Goal: Task Accomplishment & Management: Complete application form

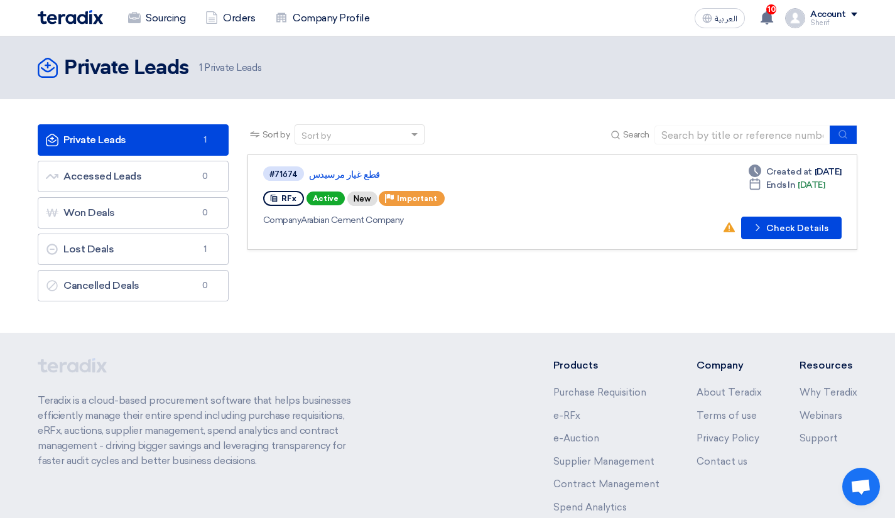
drag, startPoint x: 0, startPoint y: 0, endPoint x: 334, endPoint y: 173, distance: 376.3
click at [334, 173] on link "قطع غيار مرسيدس" at bounding box center [466, 174] width 314 height 11
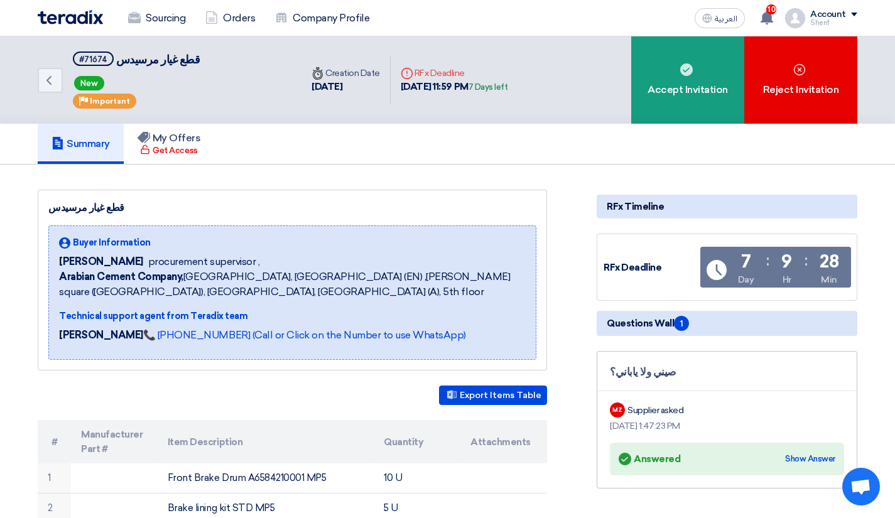
scroll to position [63, 0]
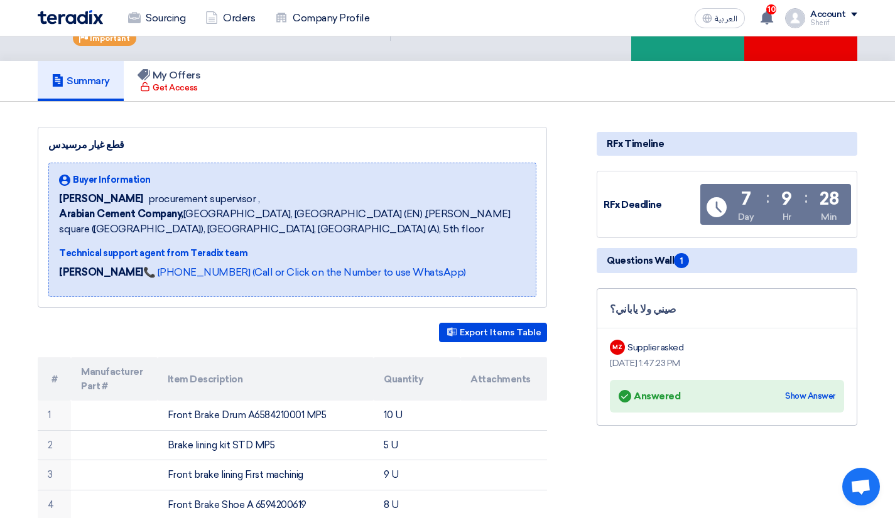
click at [818, 390] on div "Show Answer" at bounding box center [810, 396] width 50 height 13
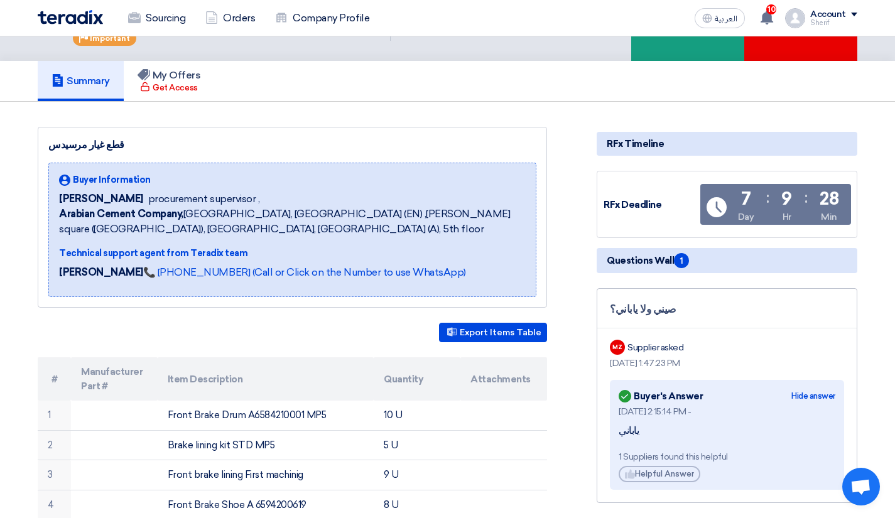
scroll to position [126, 0]
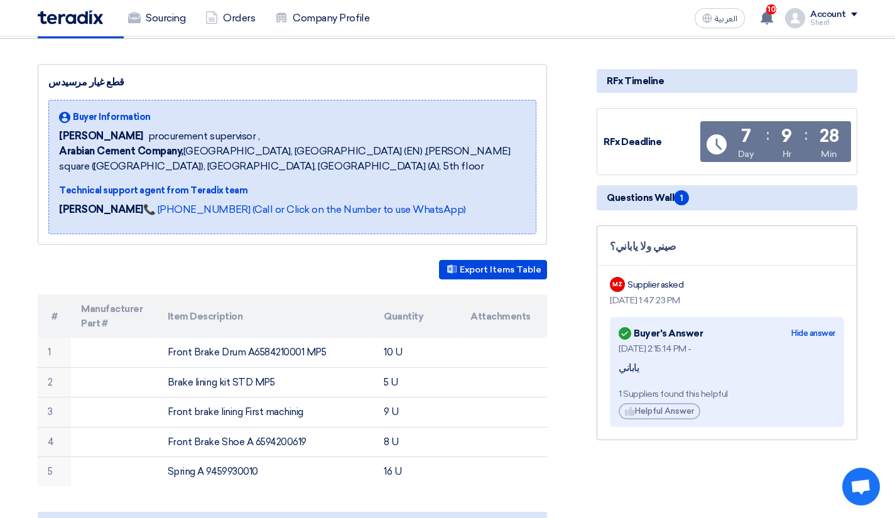
click at [668, 413] on div "Helpful Helpful Answer" at bounding box center [659, 411] width 82 height 16
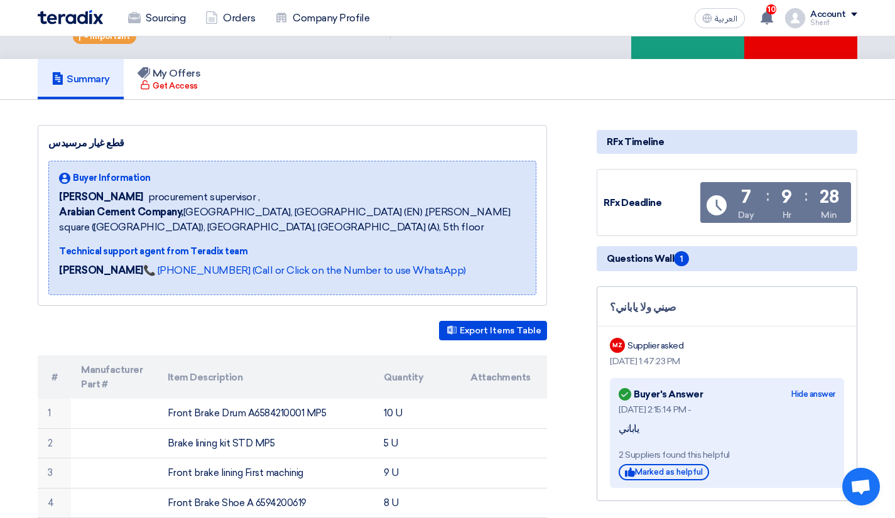
scroll to position [0, 0]
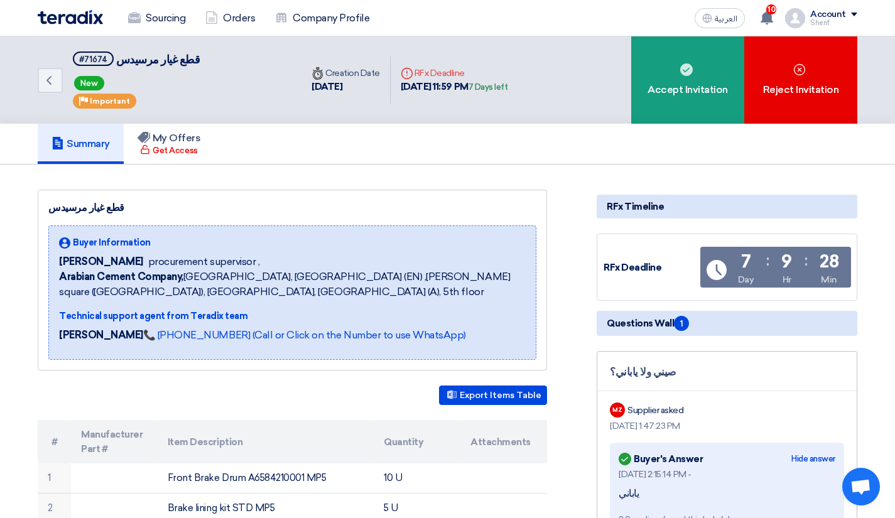
click at [679, 99] on div "Accept Invitation" at bounding box center [687, 79] width 113 height 87
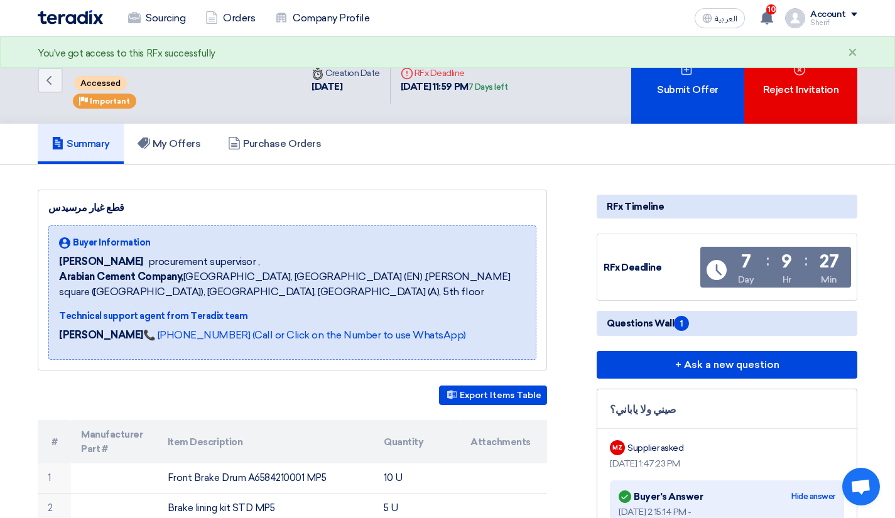
click at [683, 82] on div "Submit Offer" at bounding box center [687, 79] width 113 height 87
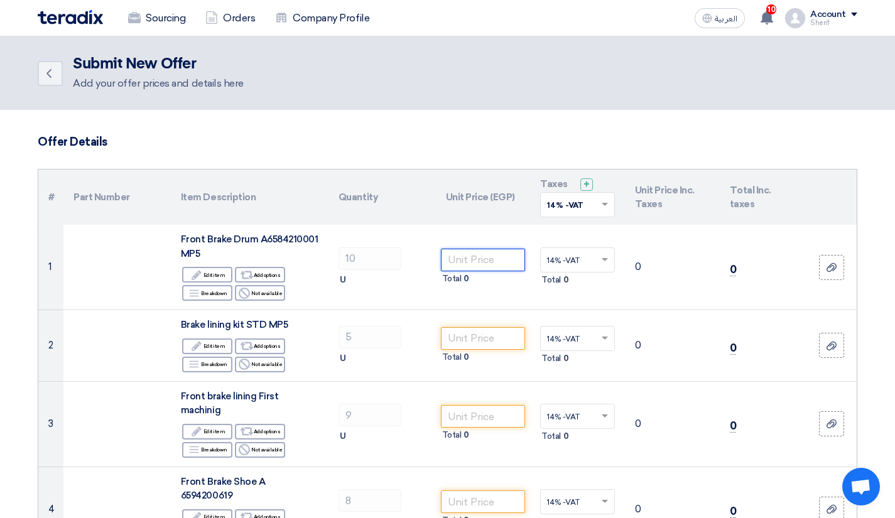
click at [470, 261] on input "number" at bounding box center [483, 260] width 85 height 23
click at [466, 347] on input "number" at bounding box center [483, 338] width 85 height 23
click at [463, 267] on input "50" at bounding box center [483, 260] width 85 height 23
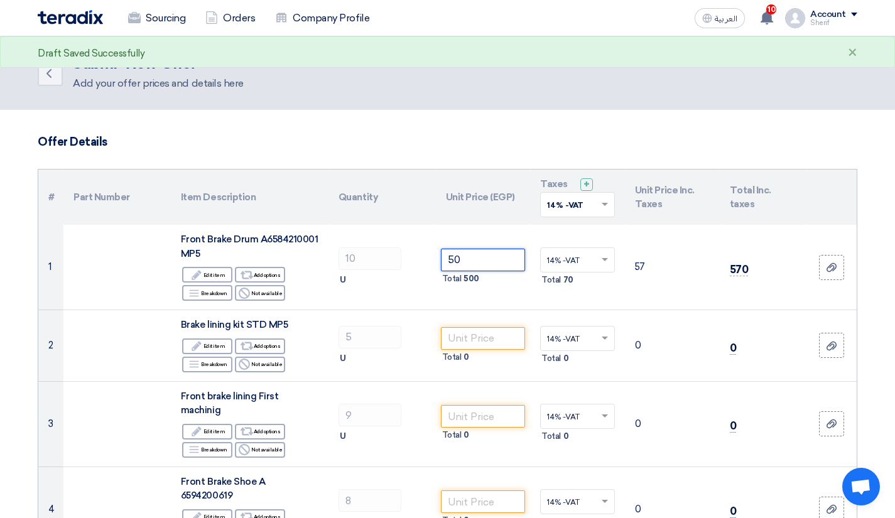
click at [463, 267] on input "50" at bounding box center [483, 260] width 85 height 23
type input "55"
click at [464, 340] on input "number" at bounding box center [483, 338] width 85 height 23
type input "45"
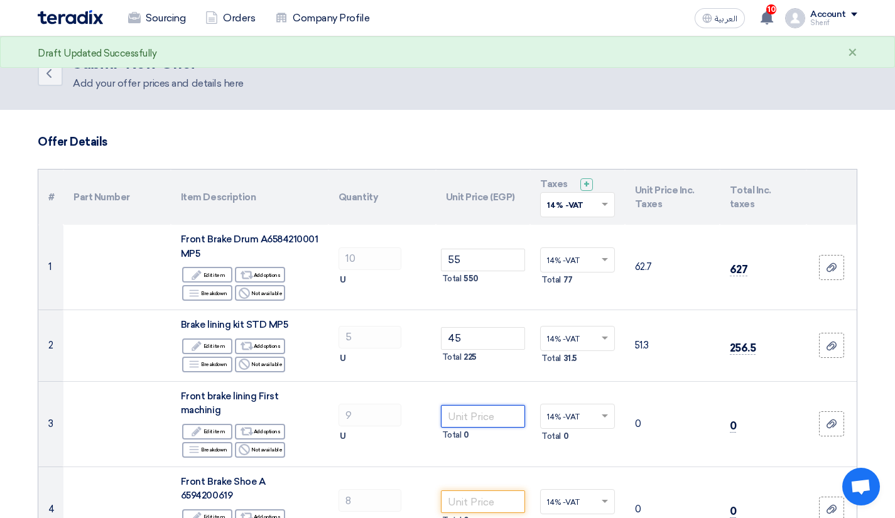
click at [465, 405] on input "number" at bounding box center [483, 416] width 85 height 23
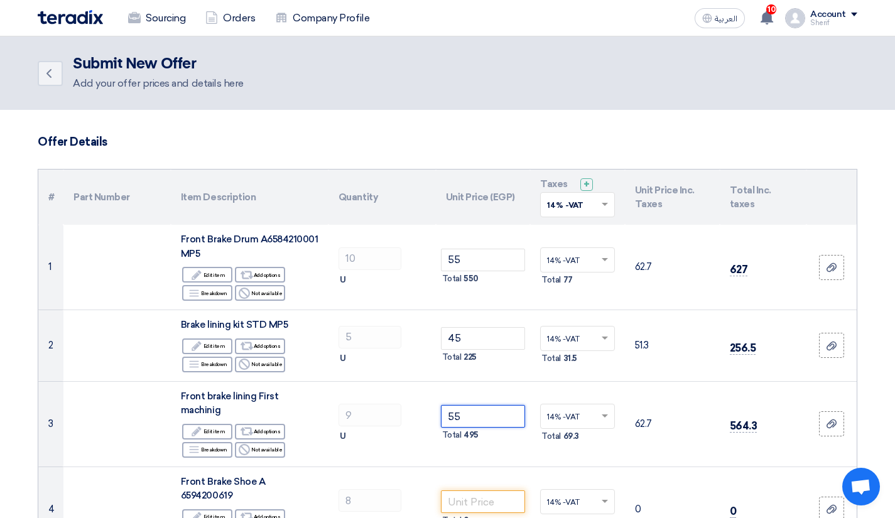
scroll to position [126, 0]
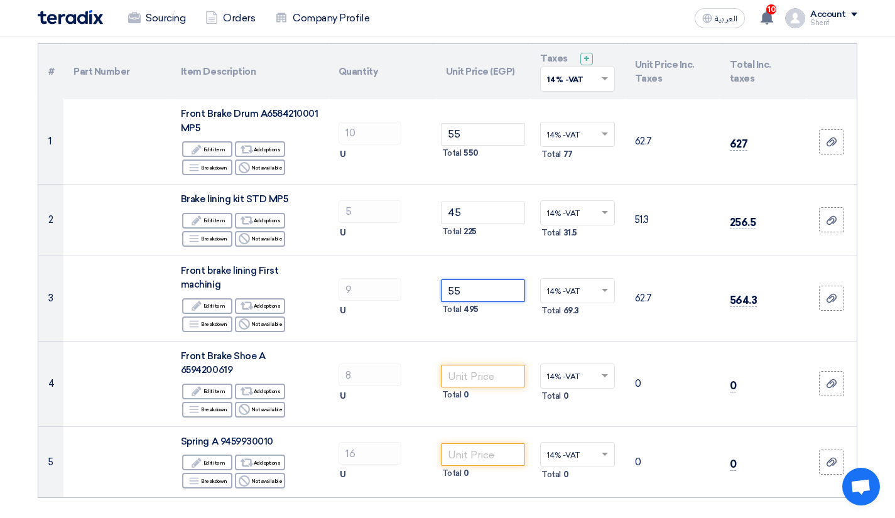
type input "55"
click at [468, 365] on input "number" at bounding box center [483, 376] width 85 height 23
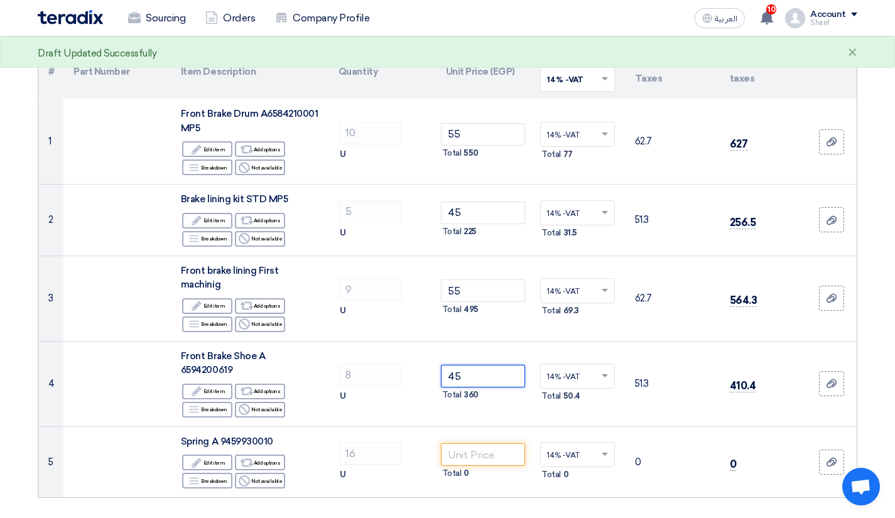
scroll to position [188, 0]
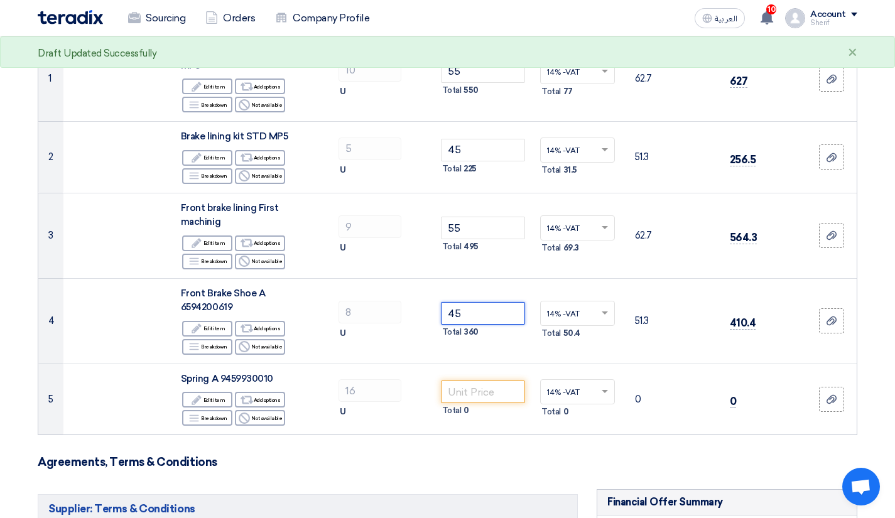
type input "45"
click at [476, 380] on input "number" at bounding box center [483, 391] width 85 height 23
click at [482, 380] on input "50" at bounding box center [483, 391] width 85 height 23
click at [481, 380] on input "50" at bounding box center [483, 391] width 85 height 23
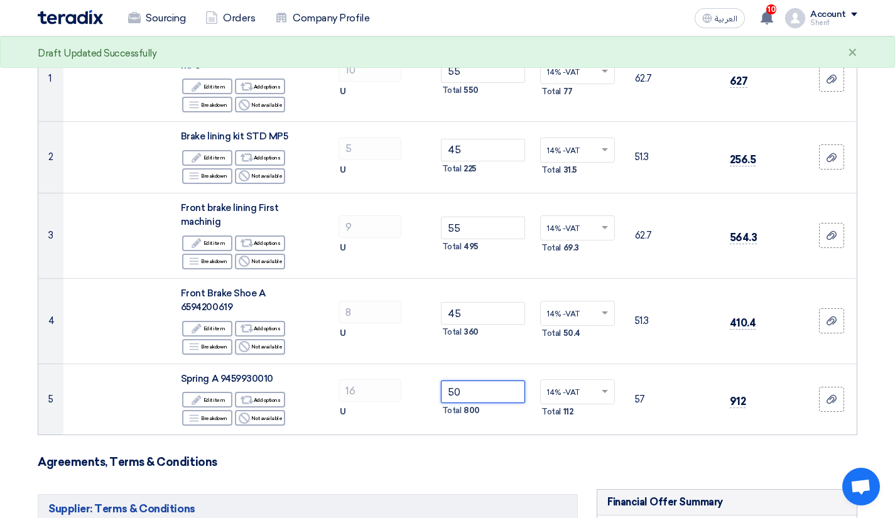
click at [481, 380] on input "50" at bounding box center [483, 391] width 85 height 23
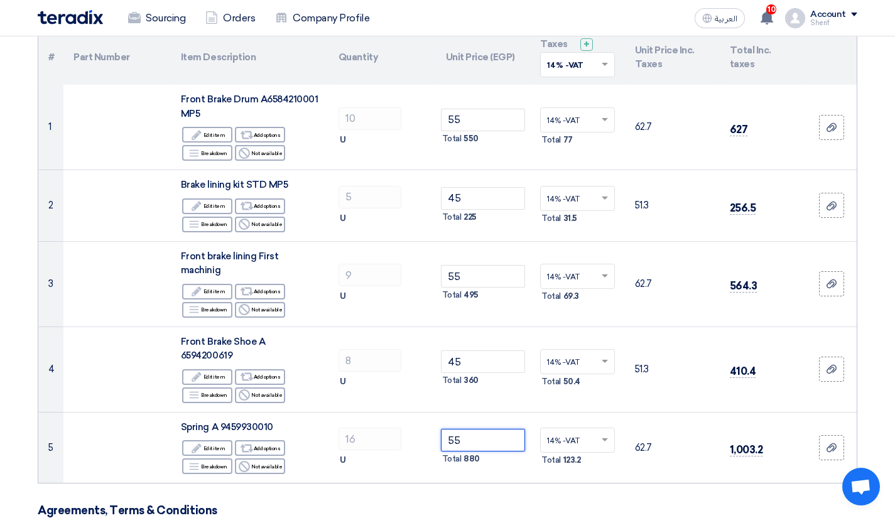
scroll to position [126, 0]
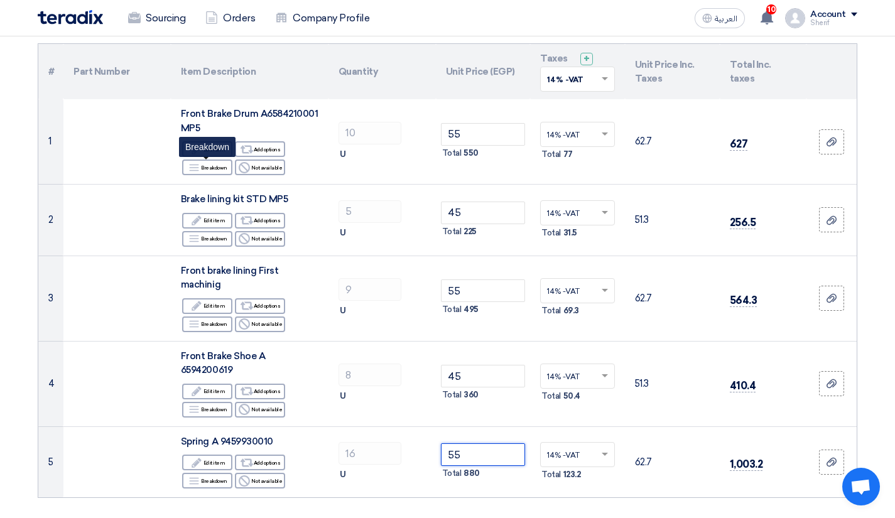
type input "55"
click at [211, 171] on div "Breakdown Breakdown" at bounding box center [207, 167] width 50 height 16
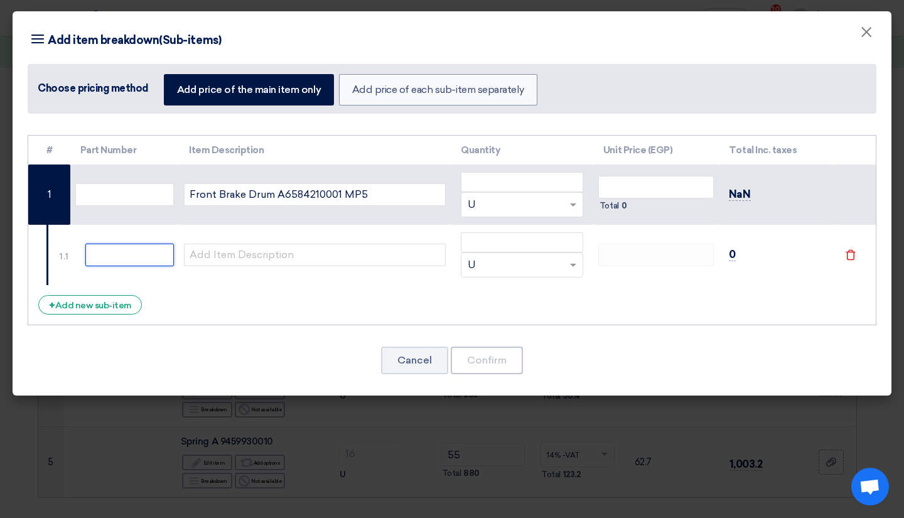
click at [170, 245] on input "text" at bounding box center [129, 255] width 89 height 23
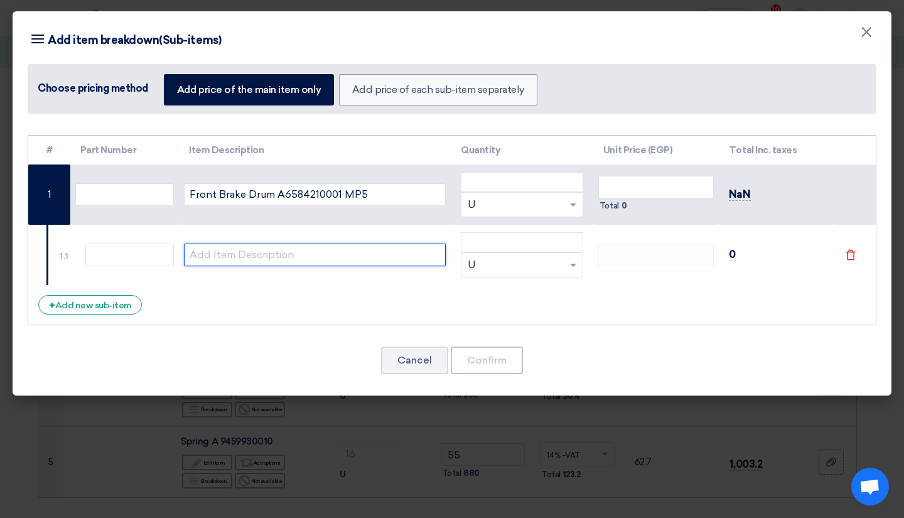
click at [210, 248] on input "text" at bounding box center [315, 255] width 262 height 23
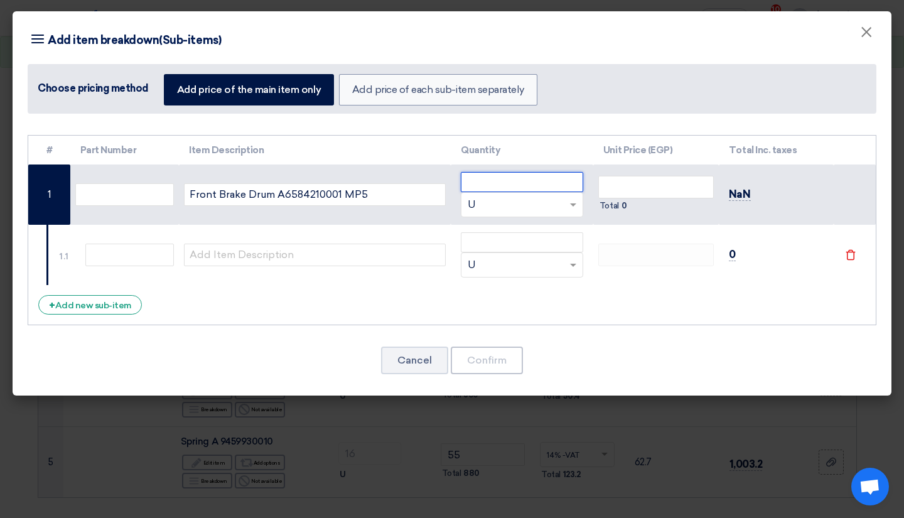
click at [556, 186] on input "number" at bounding box center [522, 182] width 122 height 20
click at [625, 189] on input "number" at bounding box center [656, 187] width 116 height 23
click at [547, 188] on input "number" at bounding box center [522, 182] width 122 height 20
click at [432, 354] on button "Cancel" at bounding box center [414, 361] width 67 height 28
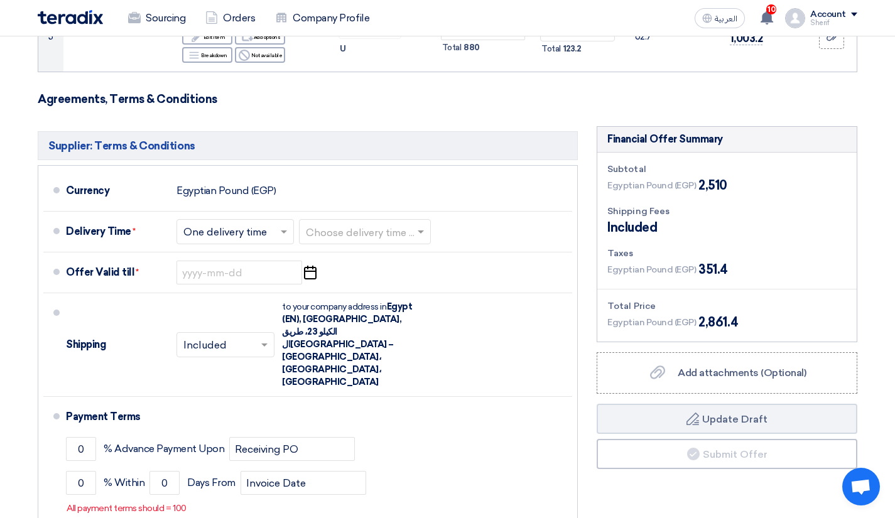
scroll to position [565, 0]
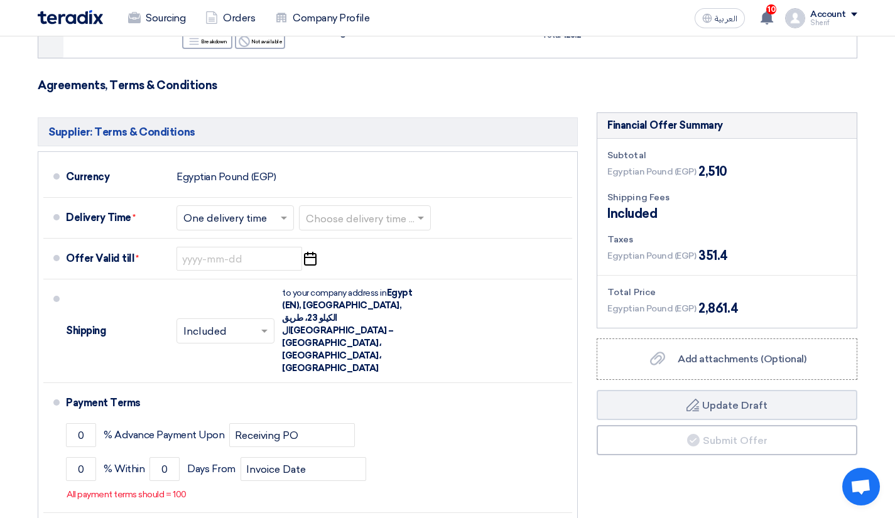
click at [397, 210] on input "text" at bounding box center [365, 219] width 119 height 18
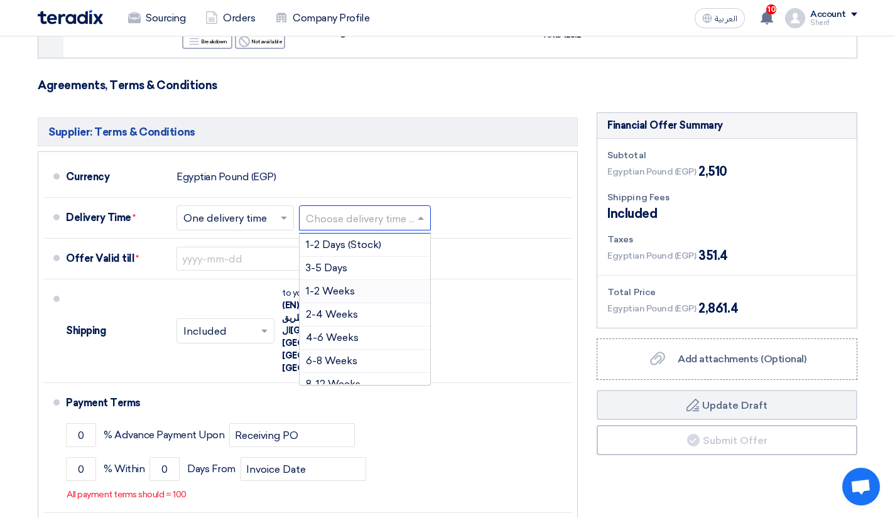
click at [385, 280] on div "1-2 Weeks" at bounding box center [364, 291] width 131 height 23
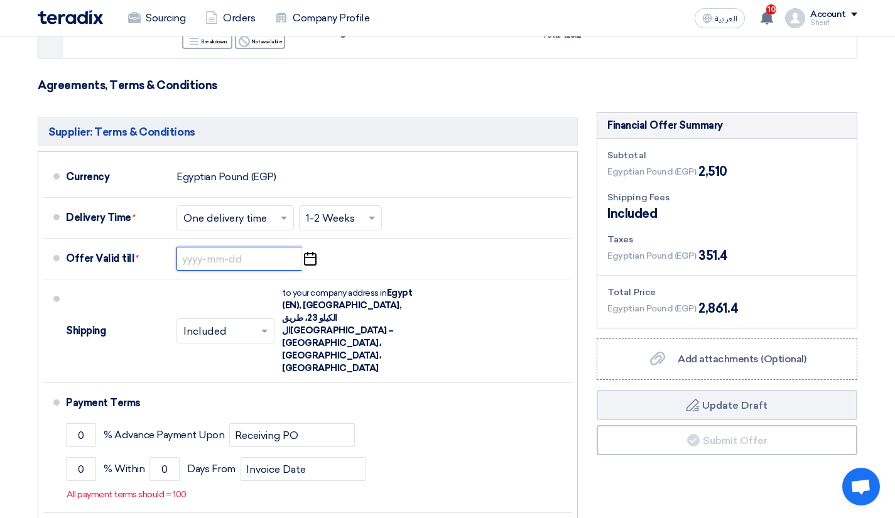
click at [207, 247] on input at bounding box center [239, 259] width 126 height 24
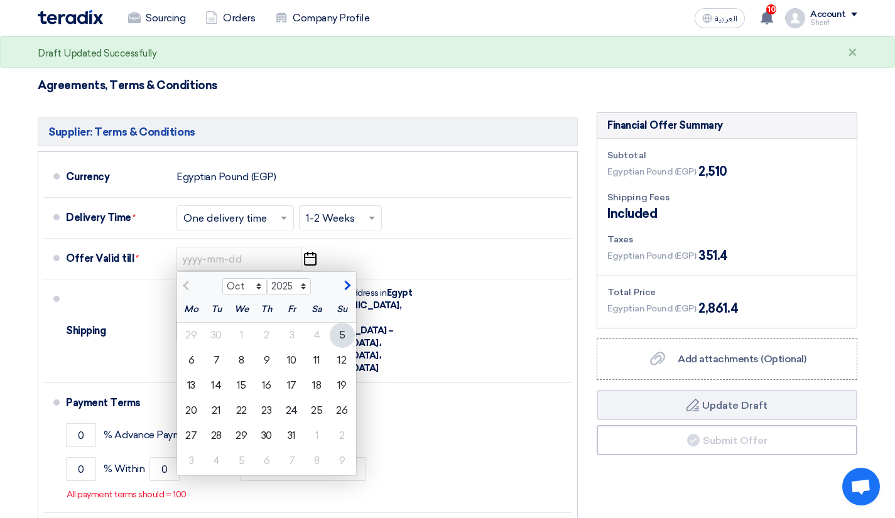
click at [291, 423] on div "31" at bounding box center [291, 435] width 25 height 25
type input "[DATE]"
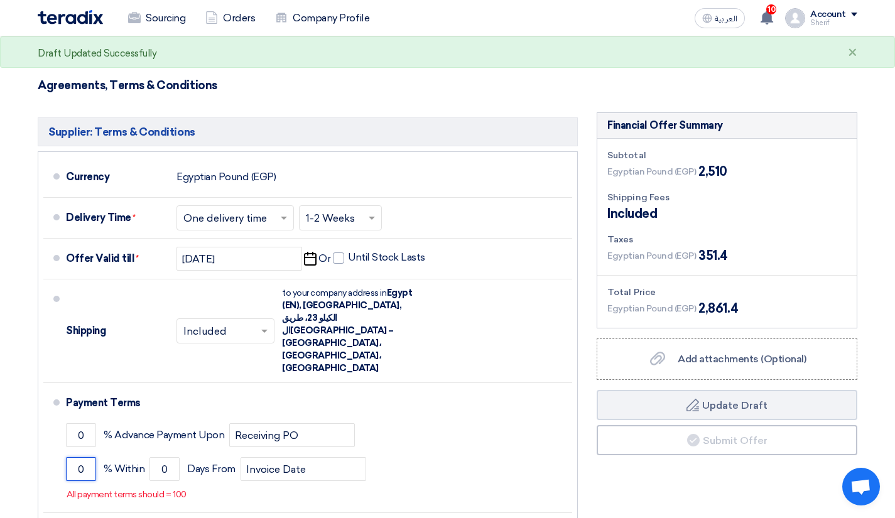
drag, startPoint x: 82, startPoint y: 392, endPoint x: 69, endPoint y: 390, distance: 12.8
click at [69, 457] on input "0" at bounding box center [81, 469] width 30 height 24
type input "100"
click at [164, 457] on input "0" at bounding box center [164, 469] width 30 height 24
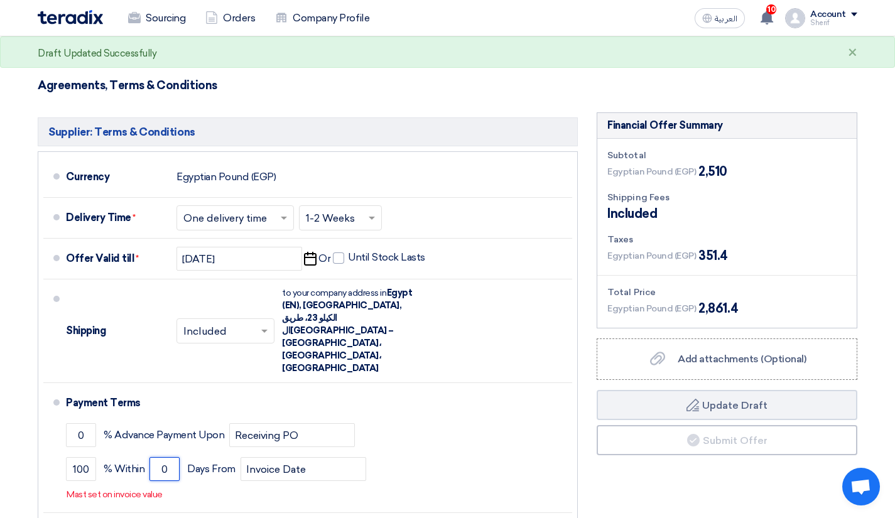
click at [164, 457] on input "0" at bounding box center [164, 469] width 30 height 24
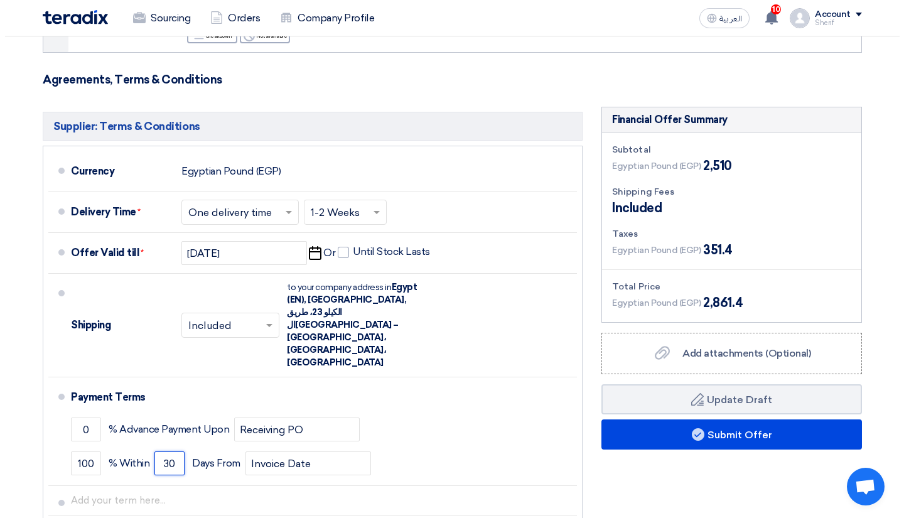
scroll to position [628, 0]
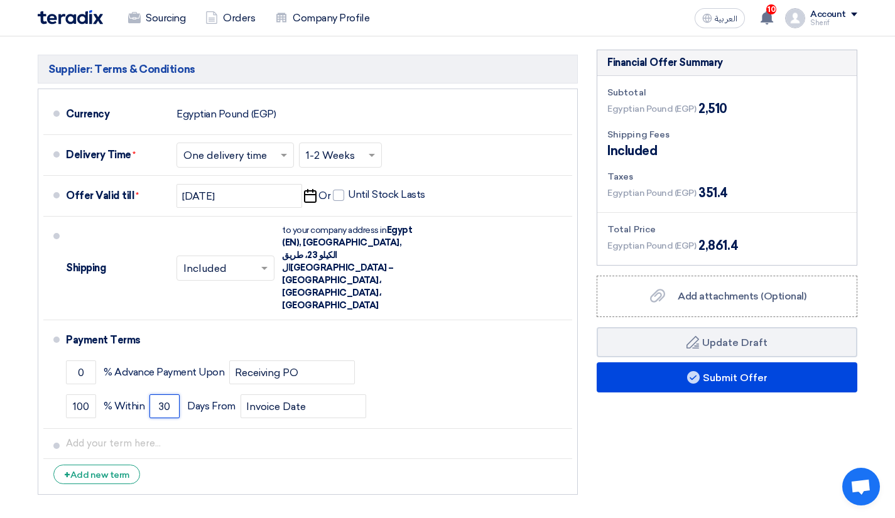
type input "30"
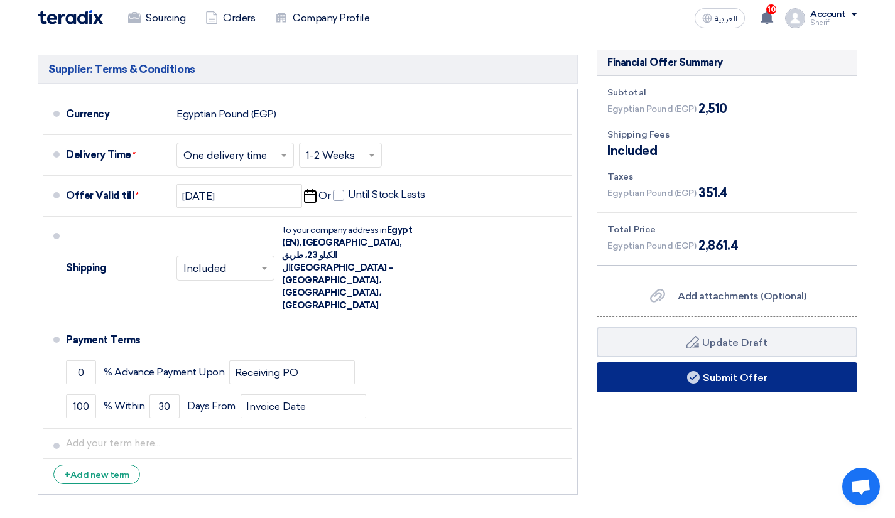
click at [738, 362] on button "Submit Offer" at bounding box center [726, 377] width 261 height 30
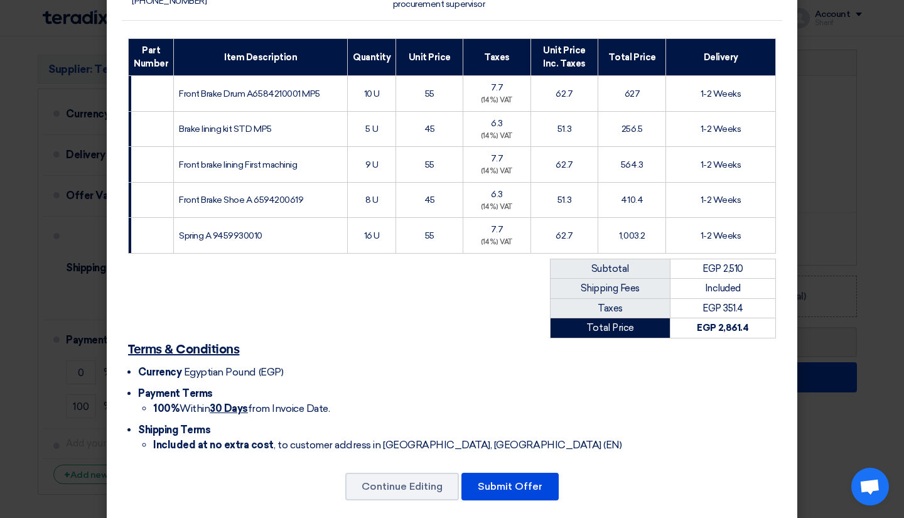
scroll to position [189, 0]
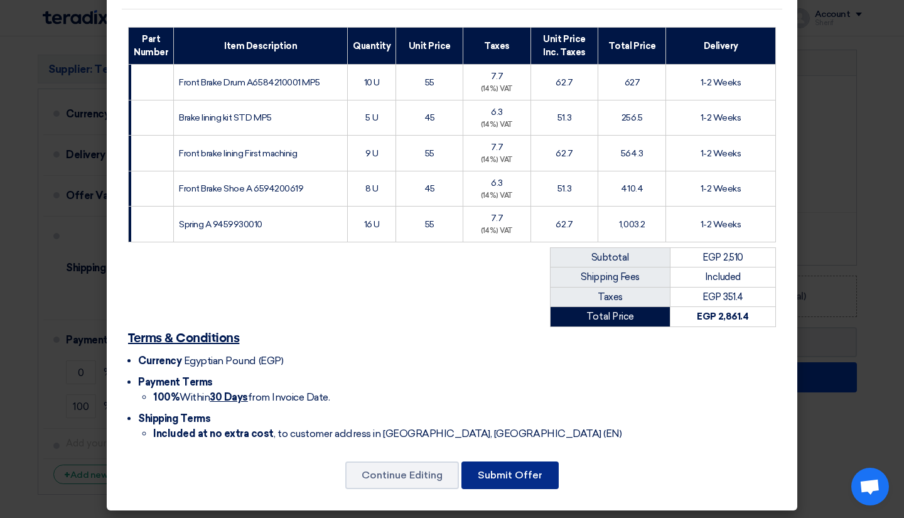
click at [480, 461] on button "Submit Offer" at bounding box center [509, 475] width 97 height 28
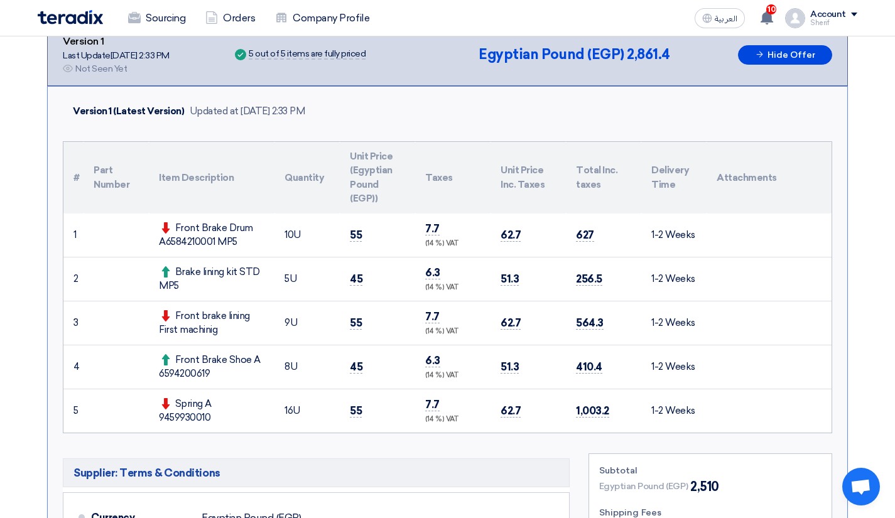
scroll to position [251, 0]
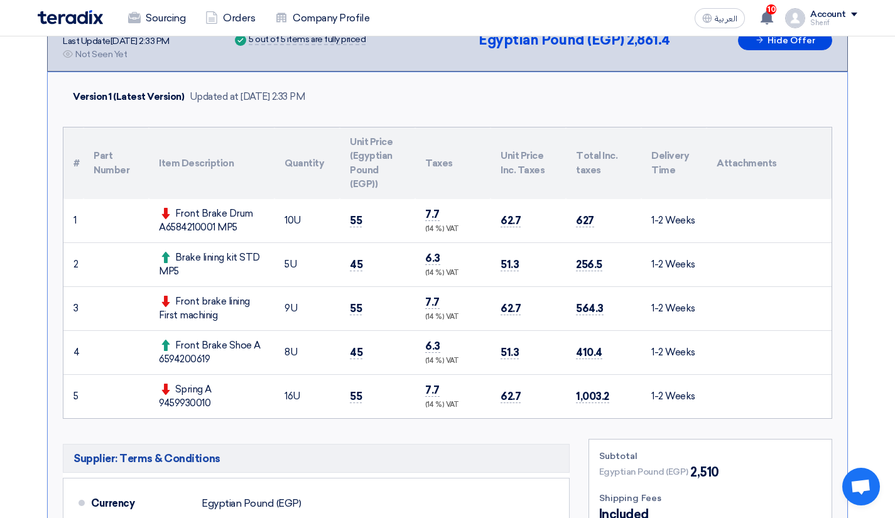
click at [712, 24] on button "العربية ع" at bounding box center [719, 18] width 50 height 20
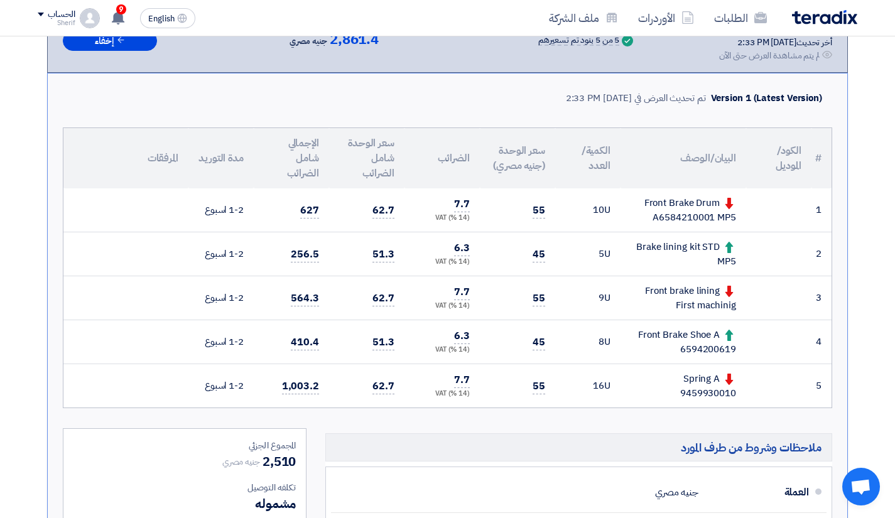
scroll to position [192, 0]
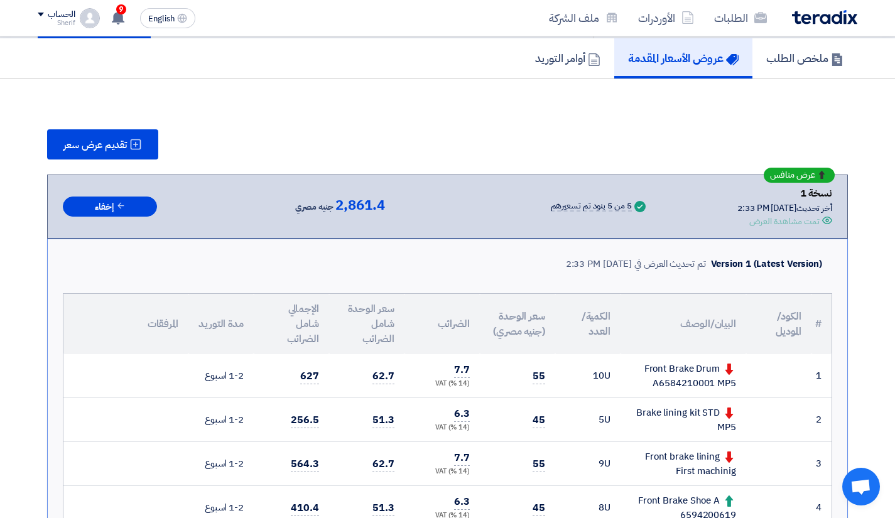
scroll to position [63, 0]
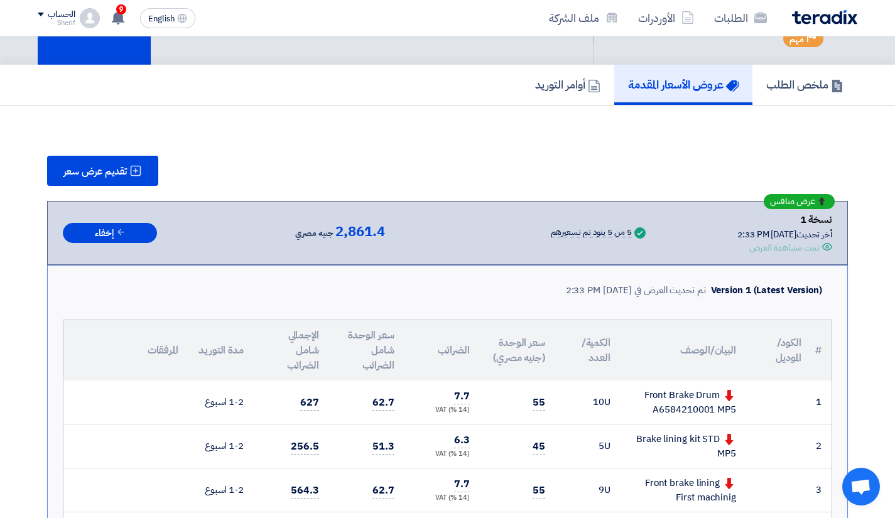
click at [863, 272] on div "تقديم عرض سعر عرض منافس نسخة 1 أخر تحديث 5 Oct 2025, 2:33 PM Offer is Seen تمت …" at bounding box center [447, 523] width 838 height 784
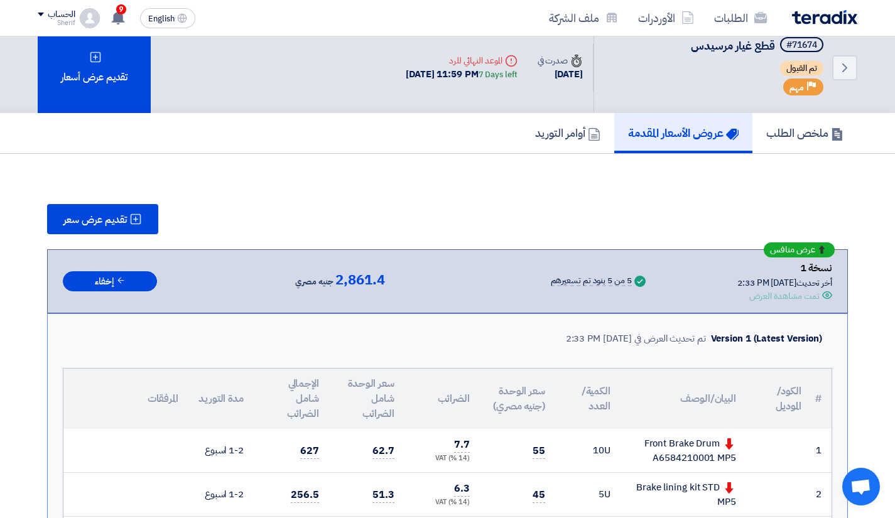
scroll to position [0, 0]
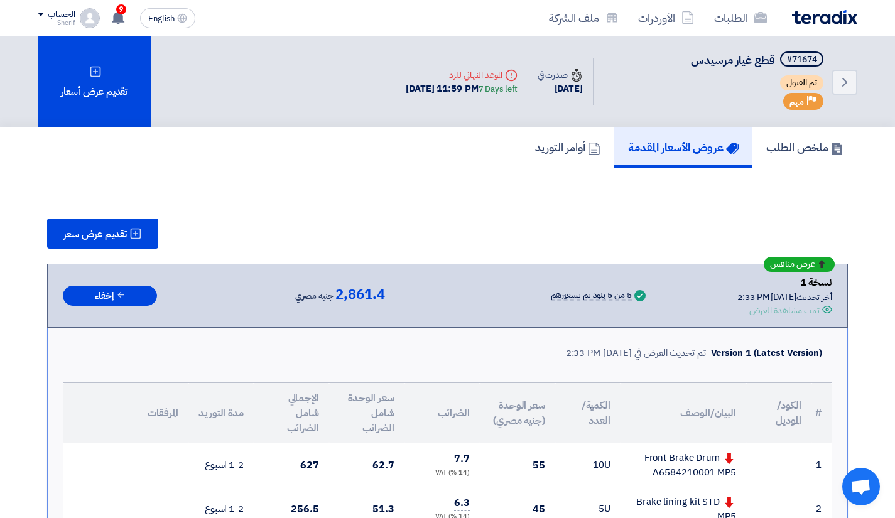
click at [293, 134] on div "ملخص الطلب عروض الأسعار المقدمة أوامر التوريد" at bounding box center [447, 147] width 819 height 40
